Goal: Task Accomplishment & Management: Use online tool/utility

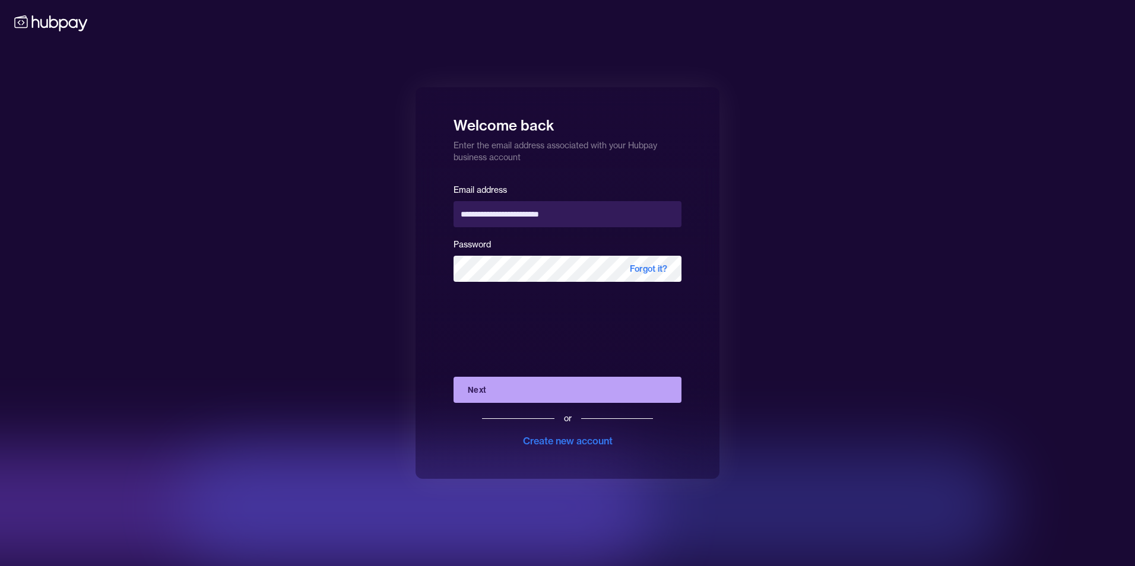
click at [497, 392] on button "Next" at bounding box center [567, 390] width 228 height 26
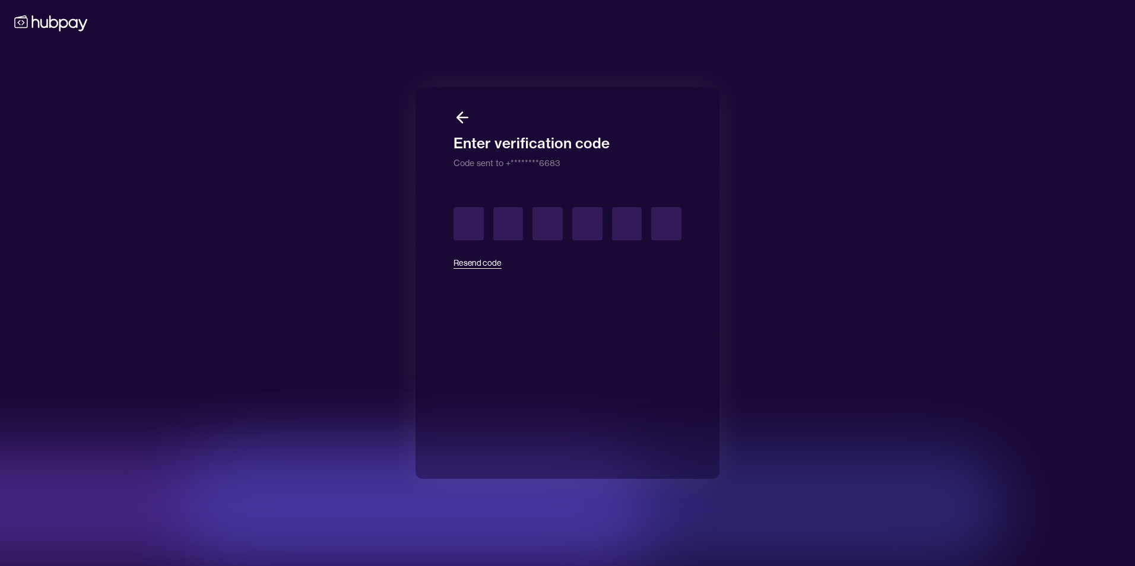
click at [473, 258] on button "Resend code" at bounding box center [477, 263] width 48 height 26
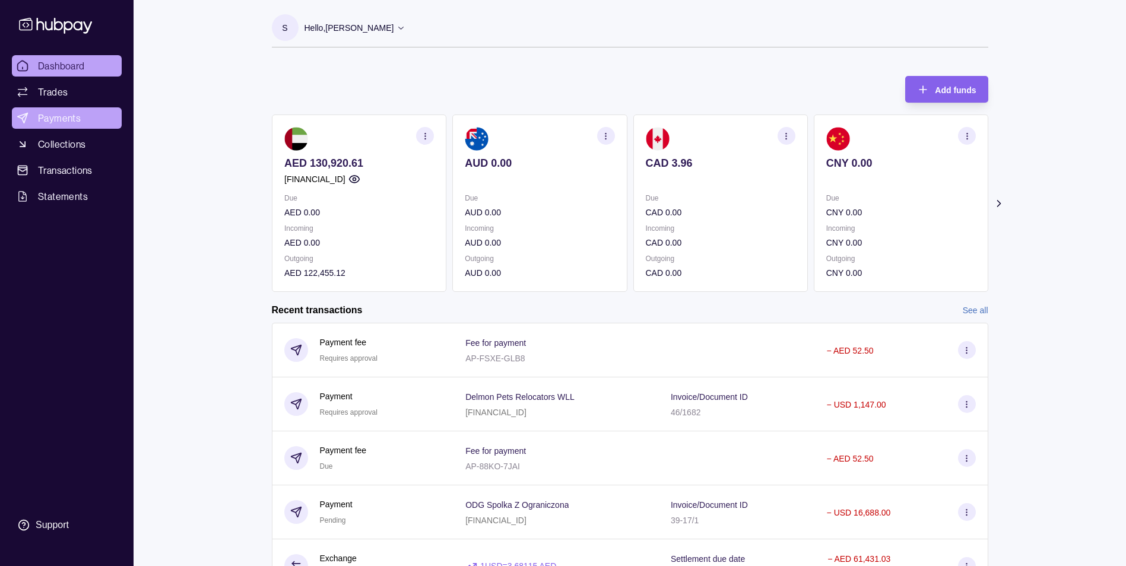
click at [45, 124] on span "Payments" at bounding box center [59, 118] width 43 height 14
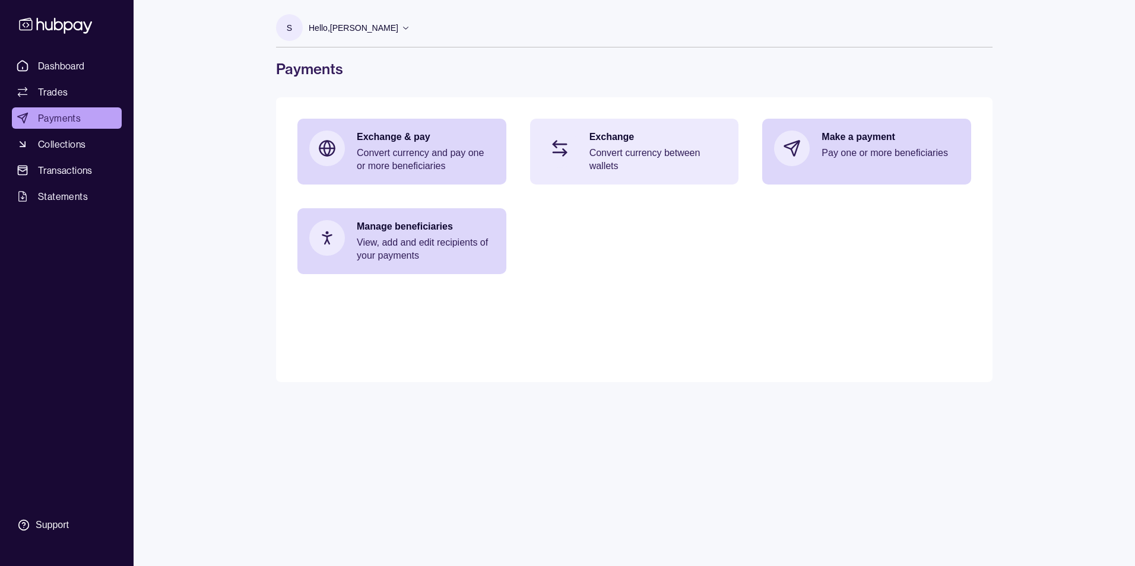
click at [587, 169] on div "Exchange Convert currency between wallets" at bounding box center [634, 152] width 209 height 66
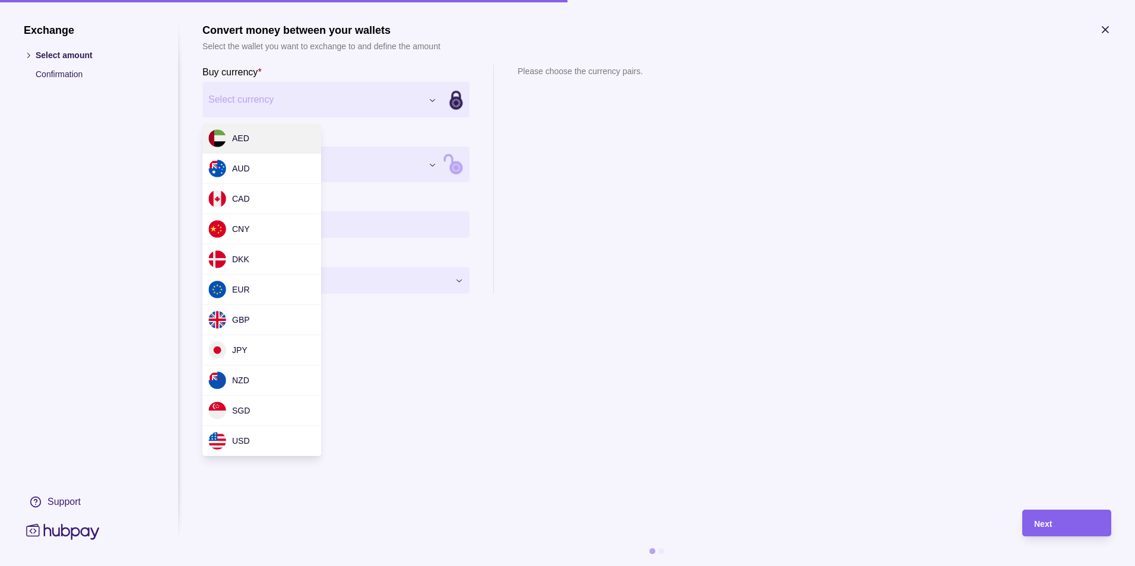
click at [292, 566] on div "Exchange Select amount Confirmation Support Convert money between your wallets …" at bounding box center [567, 566] width 1135 height 0
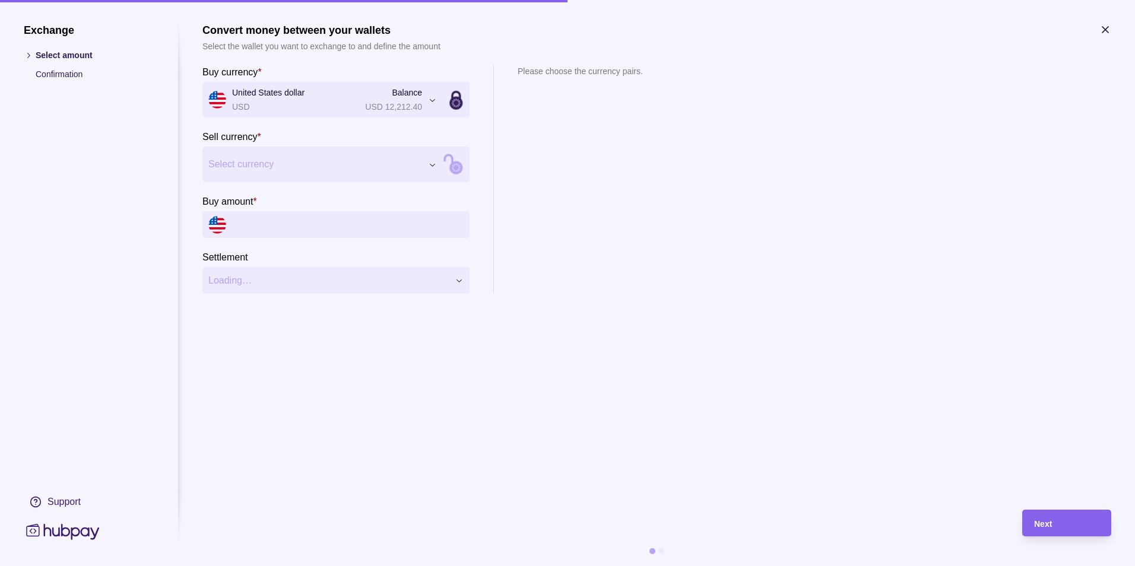
click at [290, 202] on section "Buy amount *" at bounding box center [335, 216] width 267 height 44
click at [278, 566] on div "Exchange Select amount Confirmation Support Convert money between your wallets …" at bounding box center [567, 566] width 1135 height 0
click at [281, 227] on input "Buy amount *" at bounding box center [347, 224] width 231 height 27
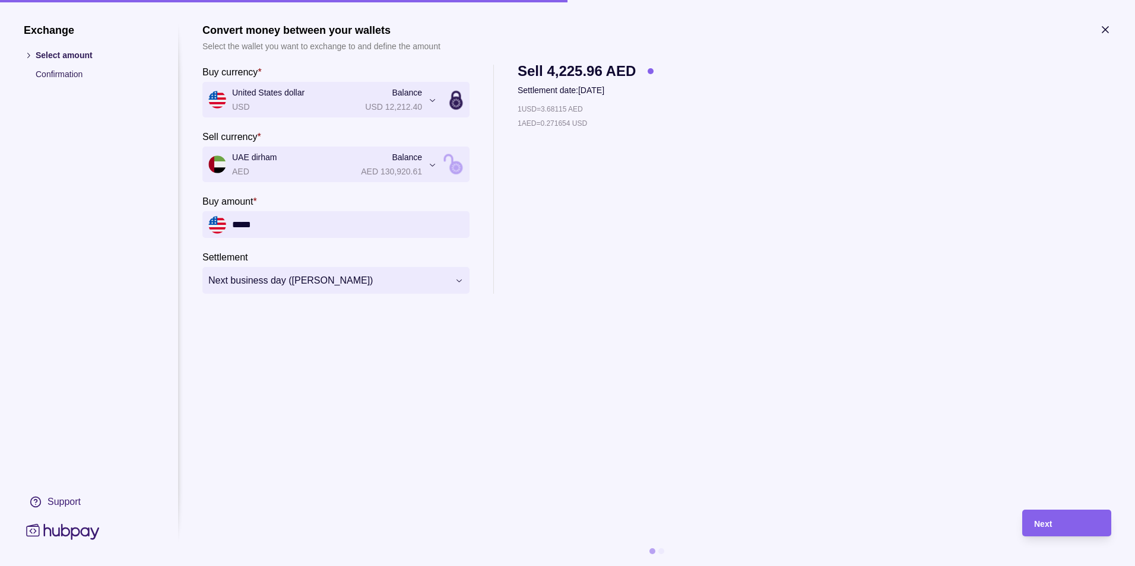
type input "*****"
click at [814, 316] on section "**********" at bounding box center [656, 261] width 909 height 474
click at [1074, 522] on div "Next" at bounding box center [1066, 523] width 65 height 14
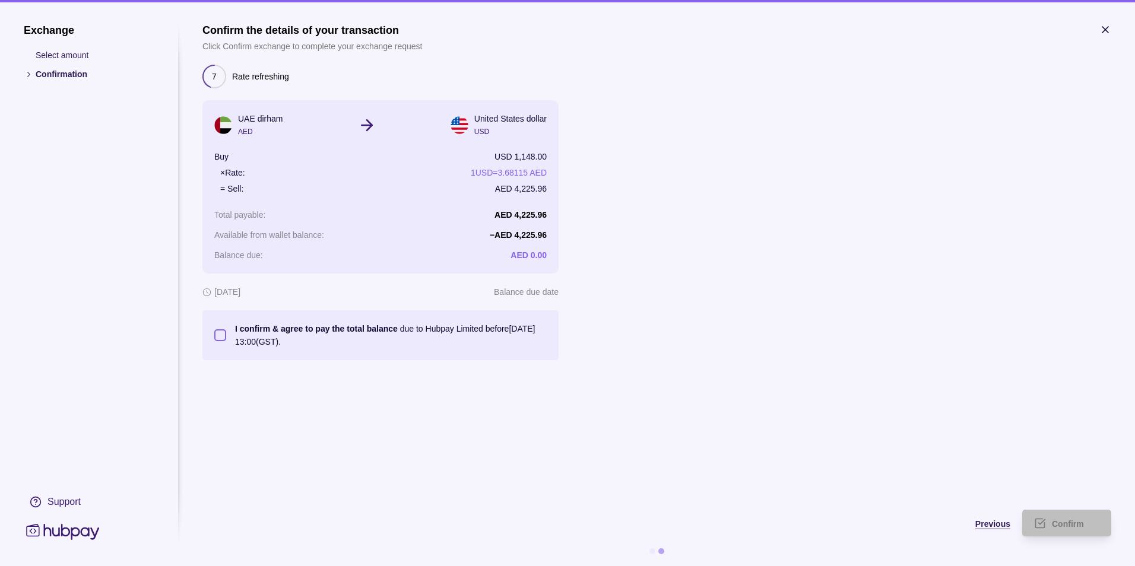
click at [979, 525] on span "Previous" at bounding box center [992, 523] width 35 height 9
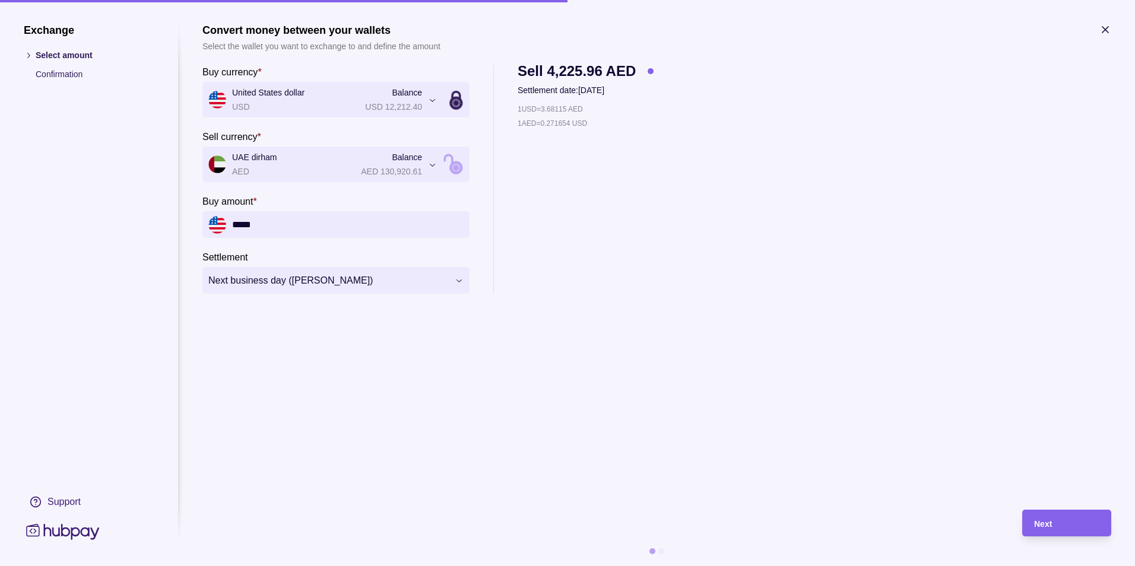
drag, startPoint x: 1108, startPoint y: 31, endPoint x: 799, endPoint y: 177, distance: 341.7
click at [799, 177] on section "**********" at bounding box center [567, 283] width 1135 height 566
click at [1040, 519] on span "Next" at bounding box center [1043, 523] width 18 height 9
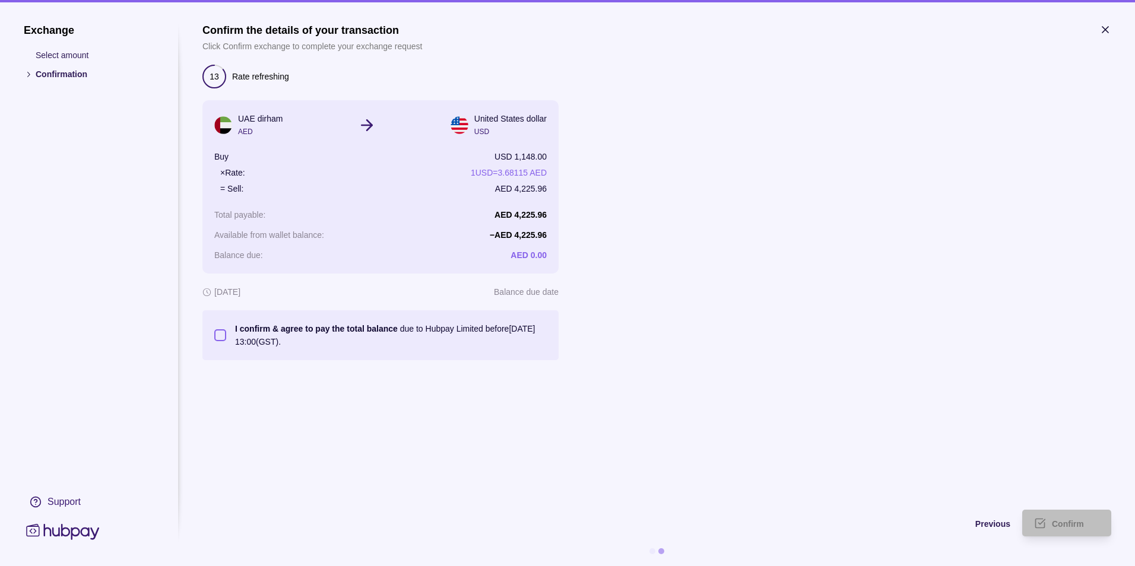
click at [220, 333] on button "I confirm & agree to pay the total balance due to Hubpay Limited before [DATE] …" at bounding box center [220, 335] width 12 height 12
click at [1082, 525] on span "Confirm" at bounding box center [1068, 523] width 32 height 9
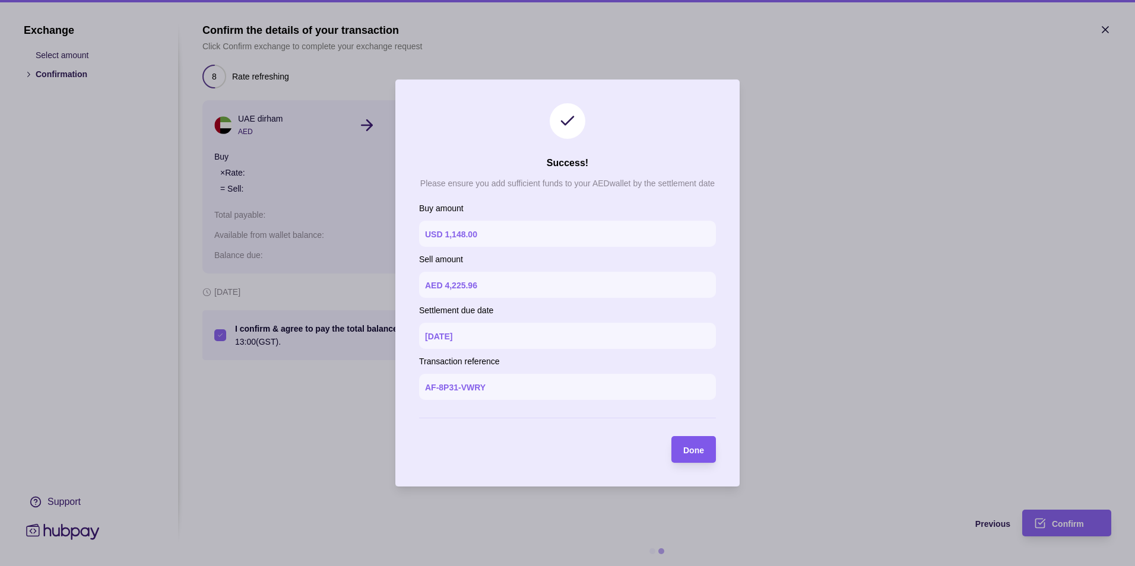
click at [698, 452] on span "Done" at bounding box center [693, 450] width 21 height 9
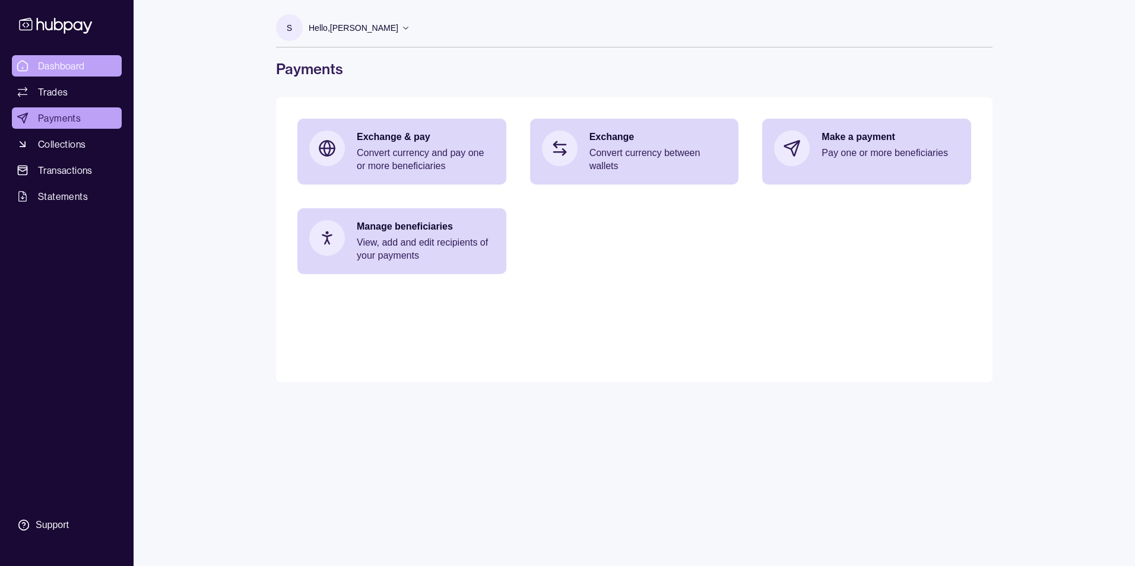
click at [74, 66] on span "Dashboard" at bounding box center [61, 66] width 47 height 14
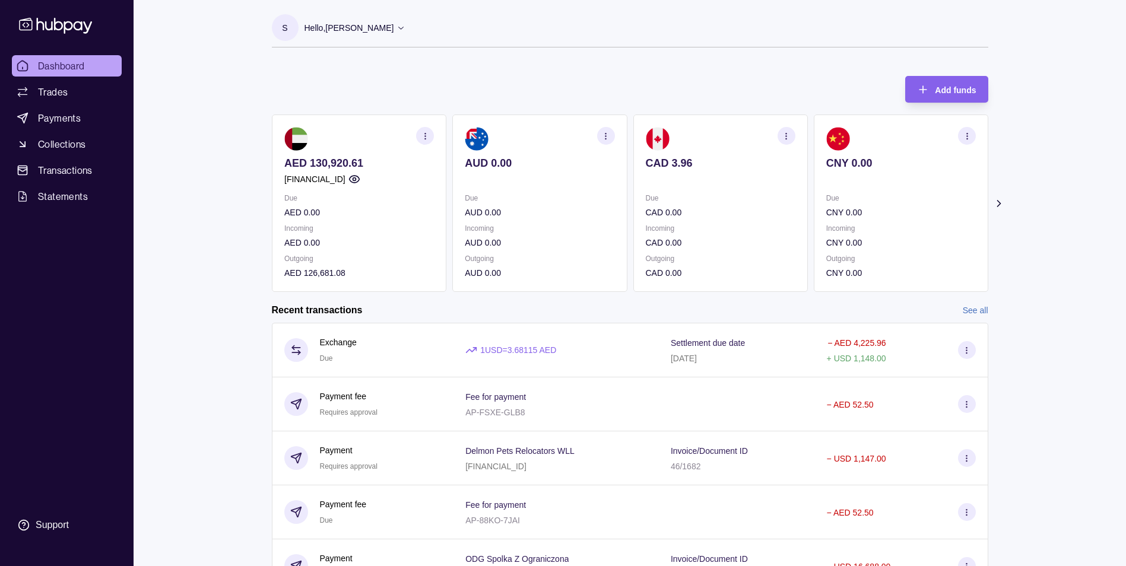
click at [1051, 255] on div "Dashboard Trades Payments Collections Transactions Statements Support S Hello, …" at bounding box center [563, 364] width 1126 height 729
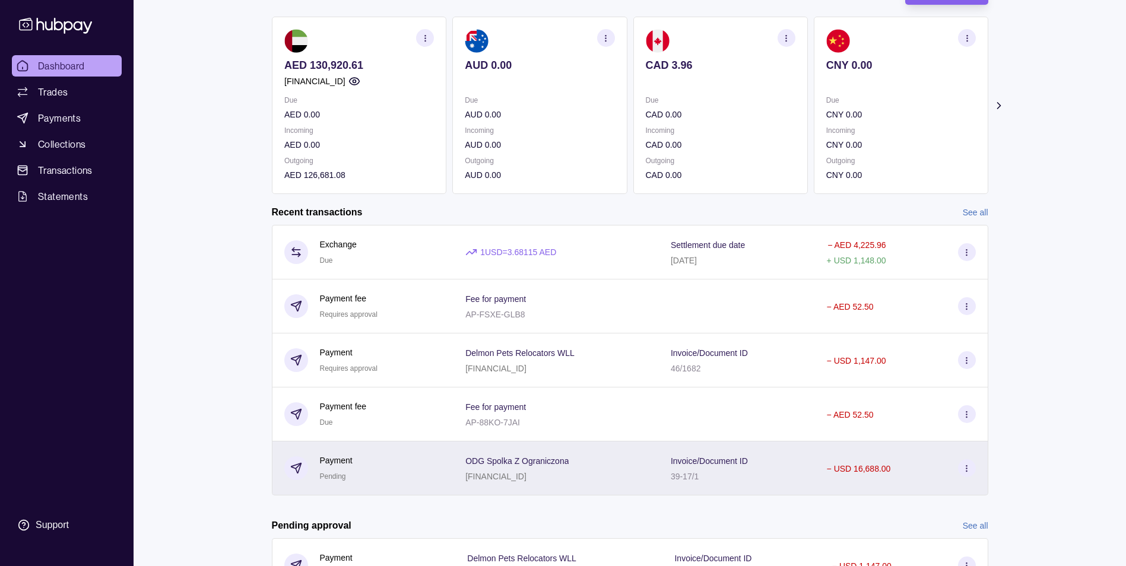
scroll to position [119, 0]
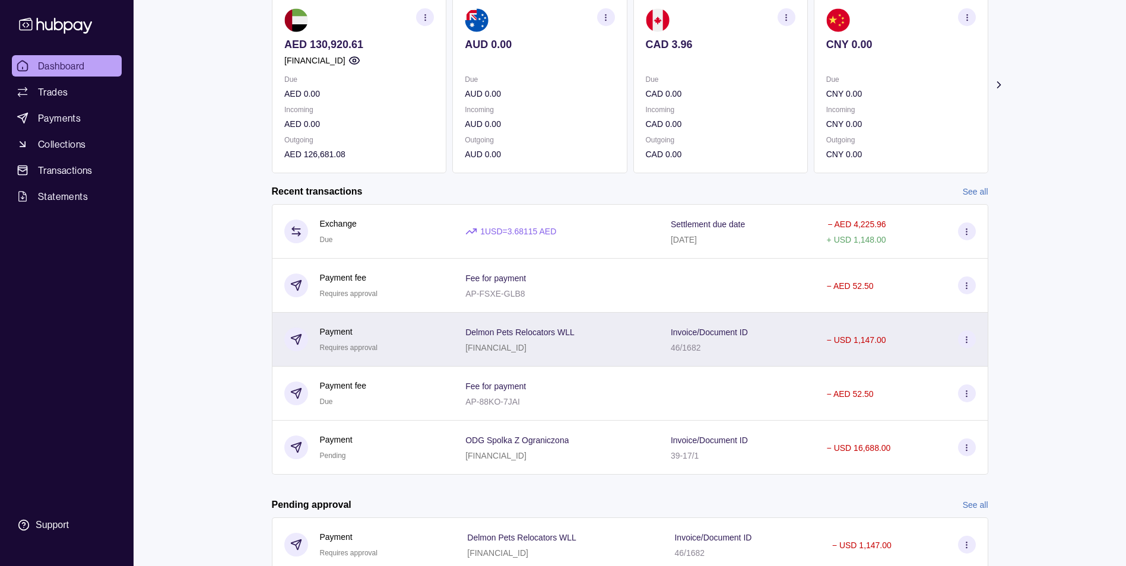
click at [970, 339] on icon at bounding box center [966, 339] width 9 height 9
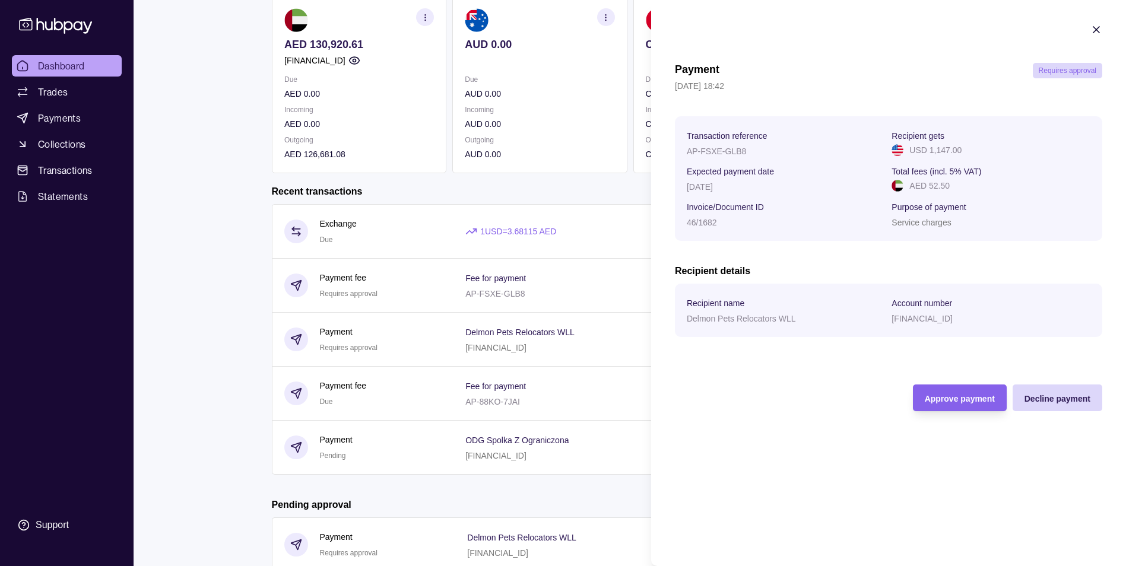
click at [957, 381] on div "Payment Requires approval [DATE] 18:42 Transaction reference AP-FSXE-GLB8 Recip…" at bounding box center [888, 237] width 427 height 348
click at [955, 405] on div "Approve payment" at bounding box center [950, 398] width 88 height 27
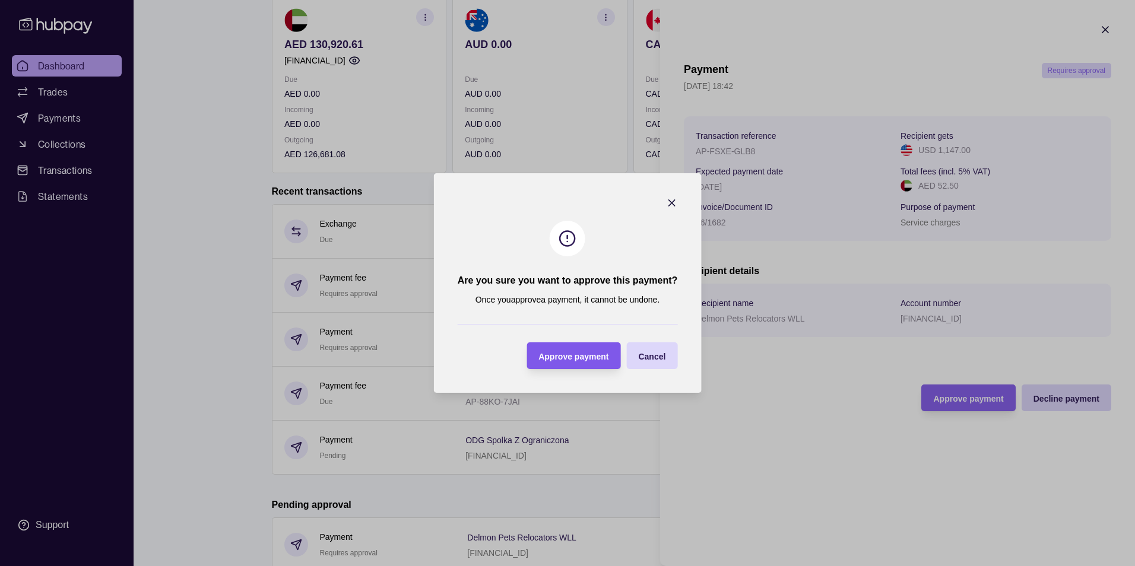
click at [574, 357] on span "Approve payment" at bounding box center [573, 356] width 70 height 9
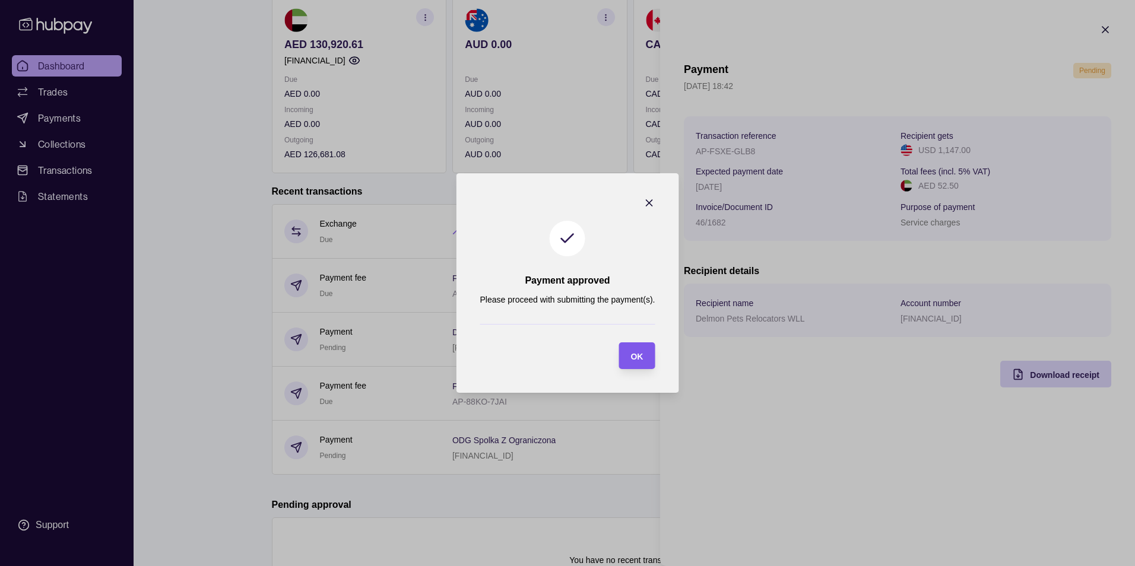
click at [645, 356] on section "OK" at bounding box center [636, 355] width 36 height 27
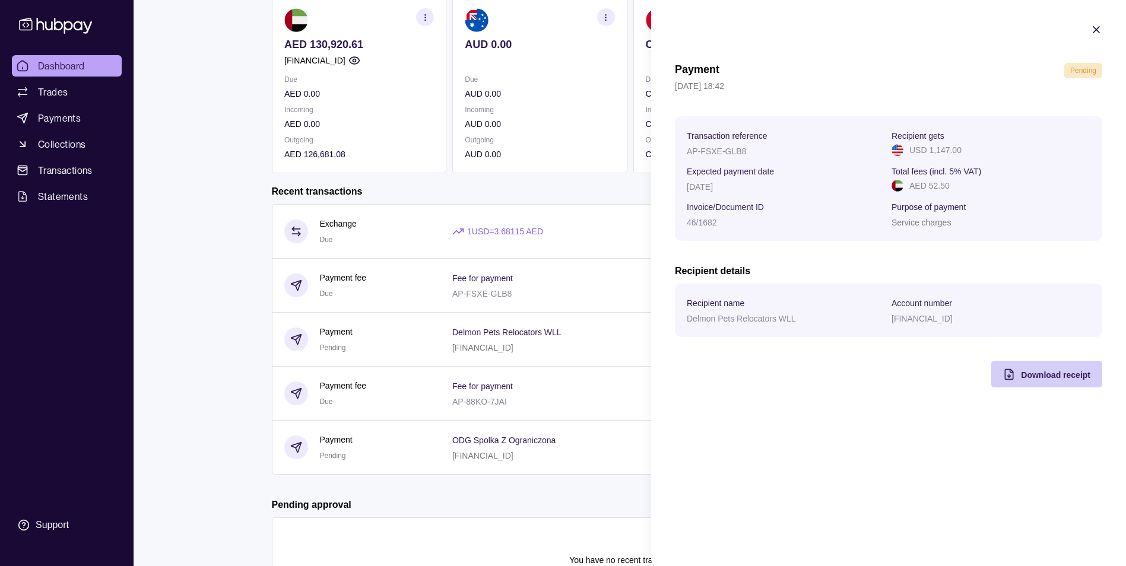
click at [1068, 374] on span "Download receipt" at bounding box center [1055, 374] width 69 height 9
click at [1098, 26] on icon "button" at bounding box center [1096, 30] width 12 height 12
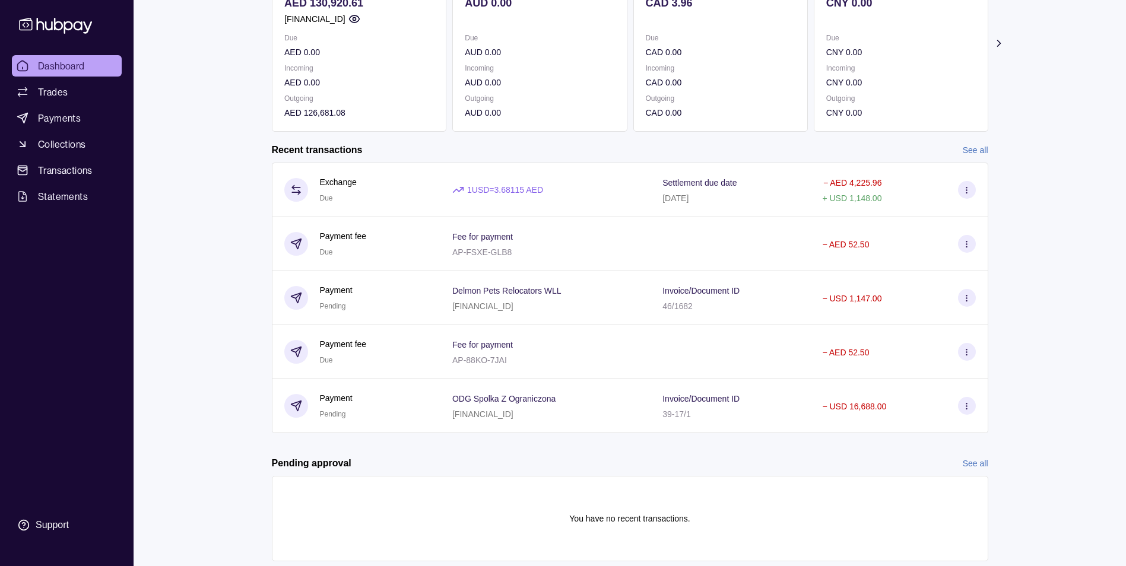
scroll to position [193, 0]
